Goal: Task Accomplishment & Management: Manage account settings

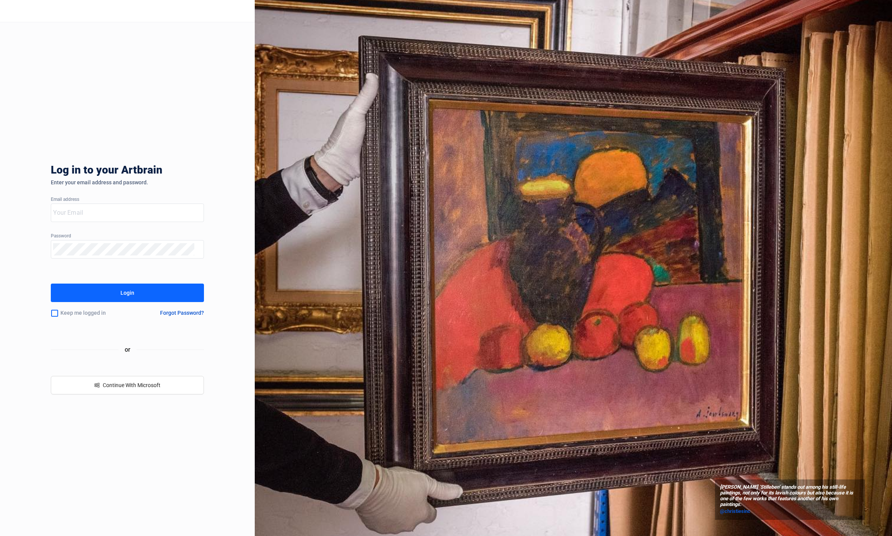
click at [125, 203] on div "Log in to your Artbrain Enter your email address and password. Email address Pa…" at bounding box center [127, 278] width 153 height 513
click at [126, 209] on input "email" at bounding box center [123, 213] width 140 height 12
click at [101, 213] on input "email" at bounding box center [123, 213] width 140 height 12
type input "concierge+fellows@artbrain.co"
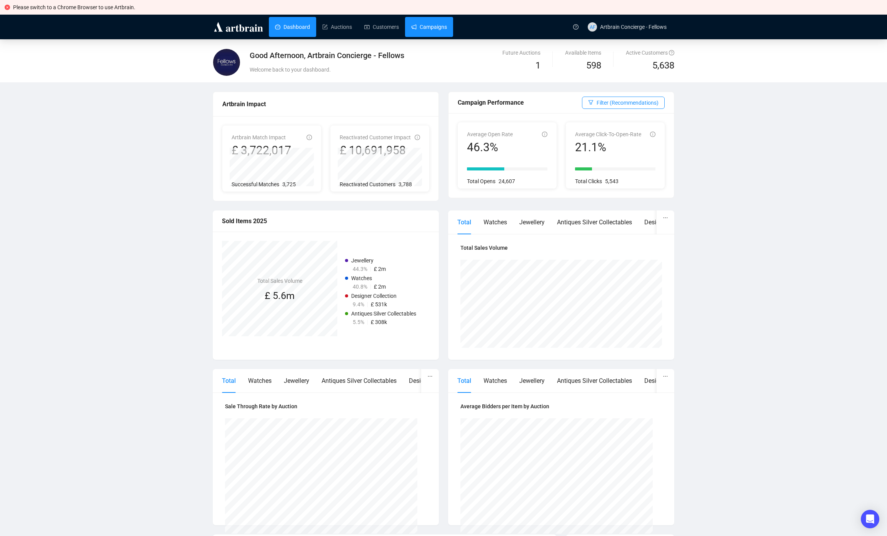
click at [445, 26] on link "Campaigns" at bounding box center [429, 27] width 36 height 20
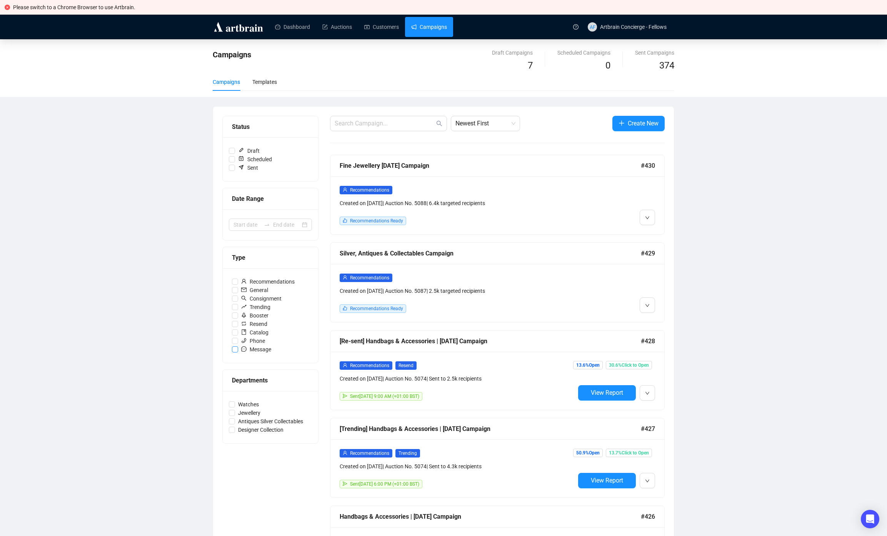
click at [261, 350] on span "Message" at bounding box center [256, 349] width 36 height 8
click at [238, 350] on input "Message" at bounding box center [235, 349] width 6 height 6
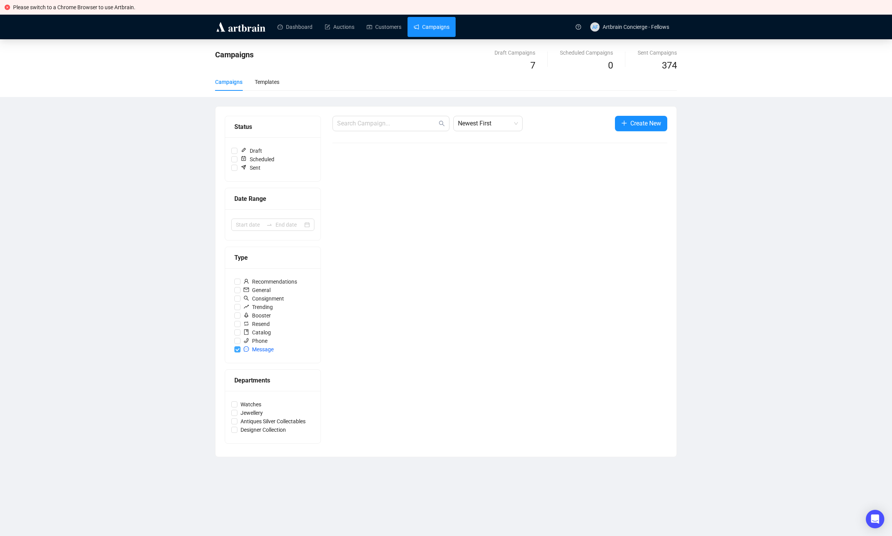
click at [261, 350] on span "Message" at bounding box center [258, 349] width 36 height 8
click at [240, 350] on input "Message" at bounding box center [237, 349] width 6 height 6
checkbox input "false"
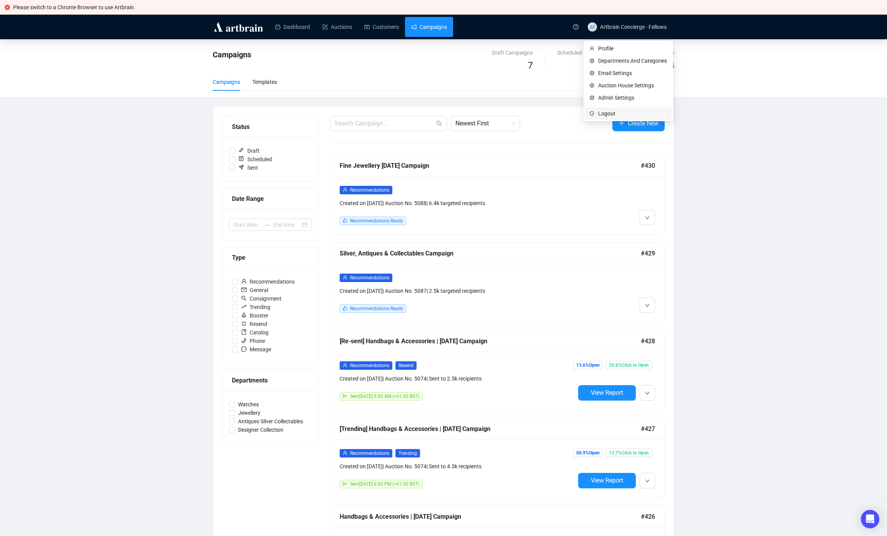
click at [625, 115] on span "Logout" at bounding box center [632, 113] width 69 height 8
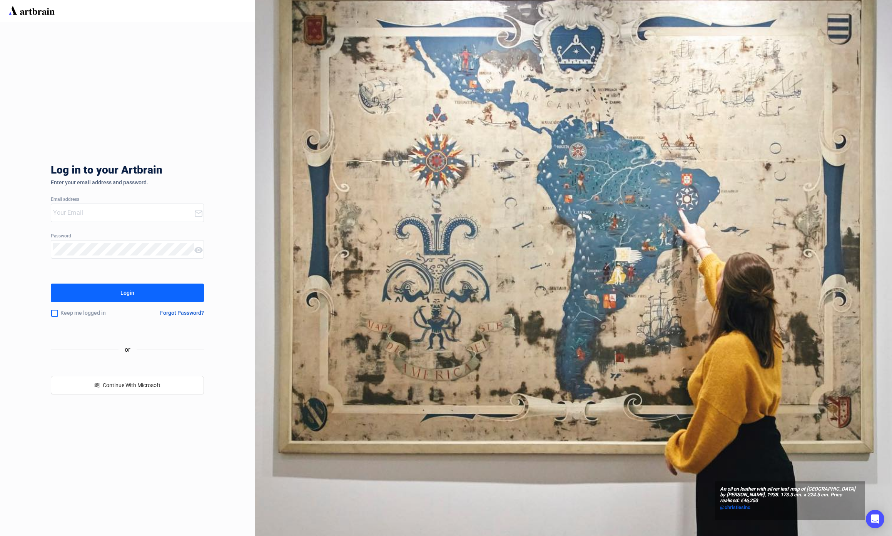
click at [80, 214] on input "email" at bounding box center [123, 213] width 140 height 12
click at [113, 207] on input "email" at bounding box center [123, 213] width 140 height 12
